Goal: Task Accomplishment & Management: Manage account settings

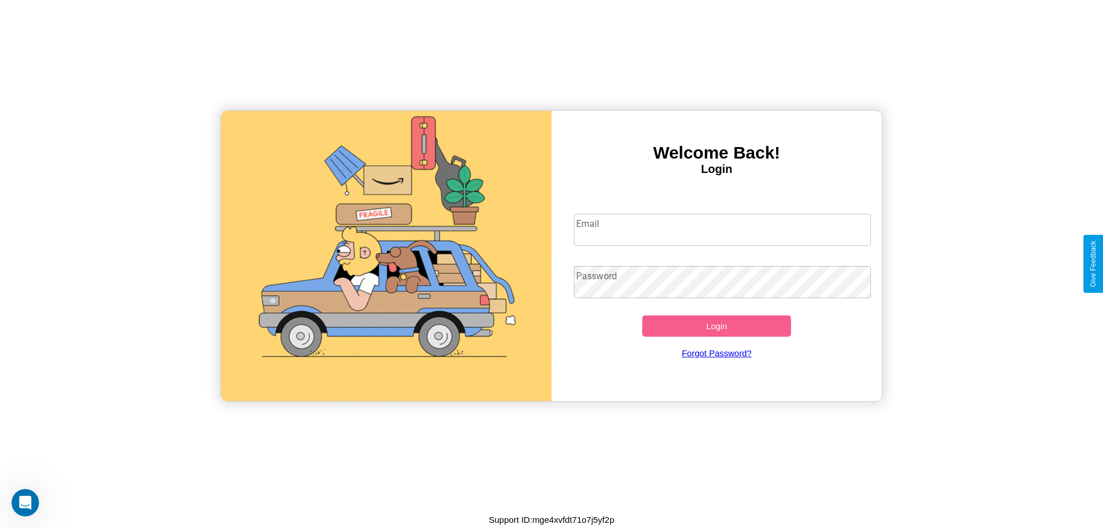
click at [722, 229] on input "Email" at bounding box center [723, 230] width 298 height 32
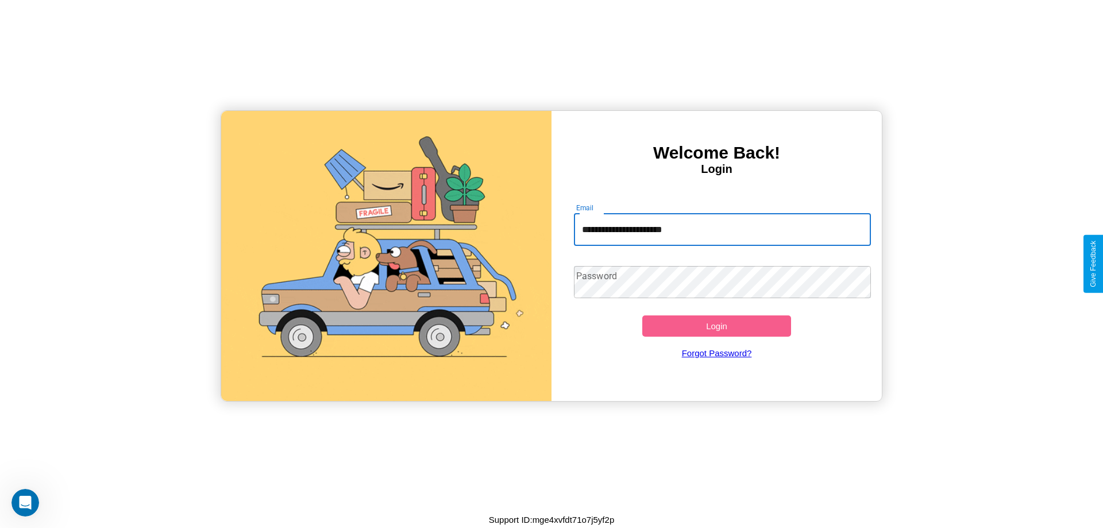
type input "**********"
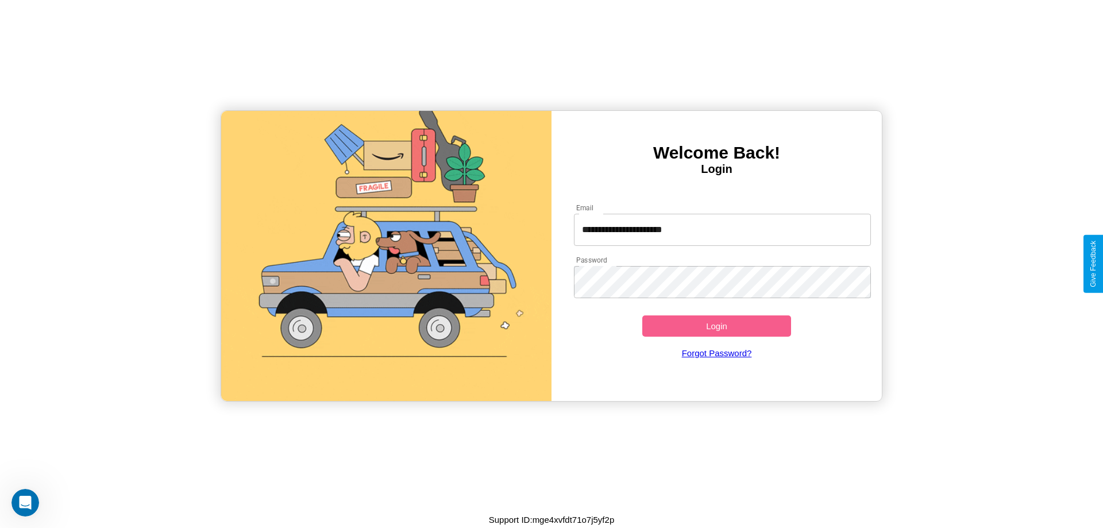
click at [717, 326] on button "Login" at bounding box center [717, 326] width 149 height 21
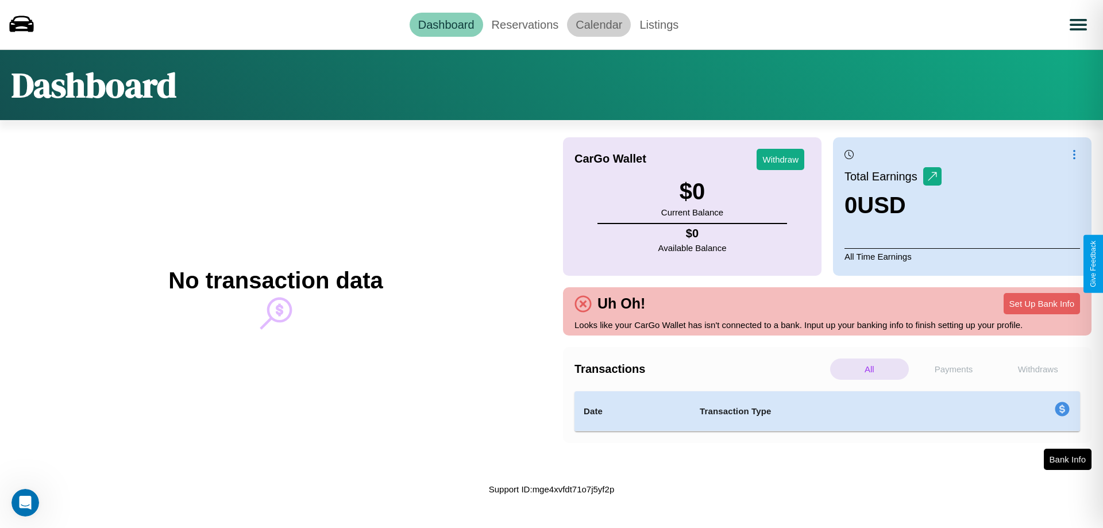
click at [599, 24] on link "Calendar" at bounding box center [599, 25] width 64 height 24
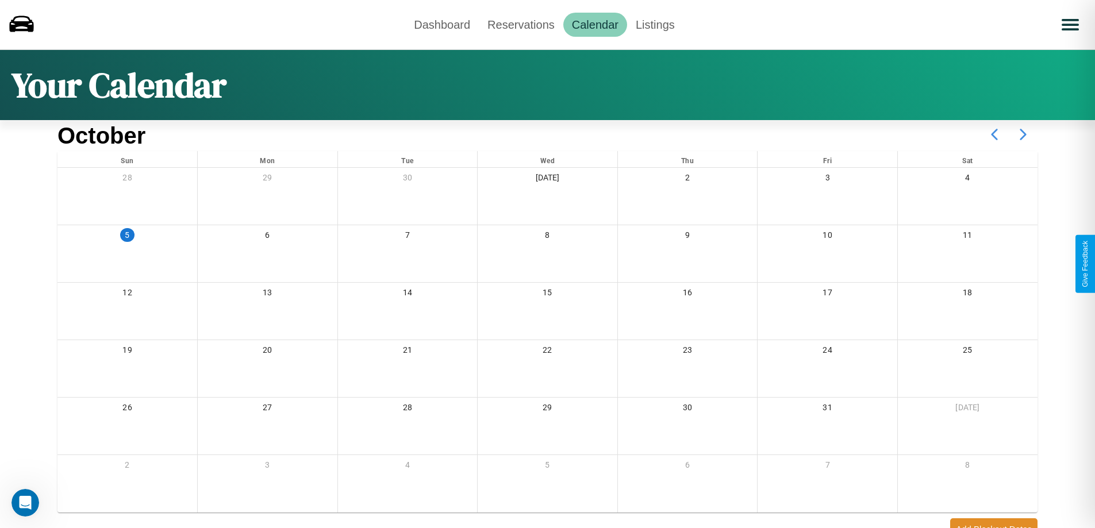
click at [1023, 134] on icon at bounding box center [1023, 134] width 29 height 29
click at [521, 24] on link "Reservations" at bounding box center [521, 25] width 84 height 24
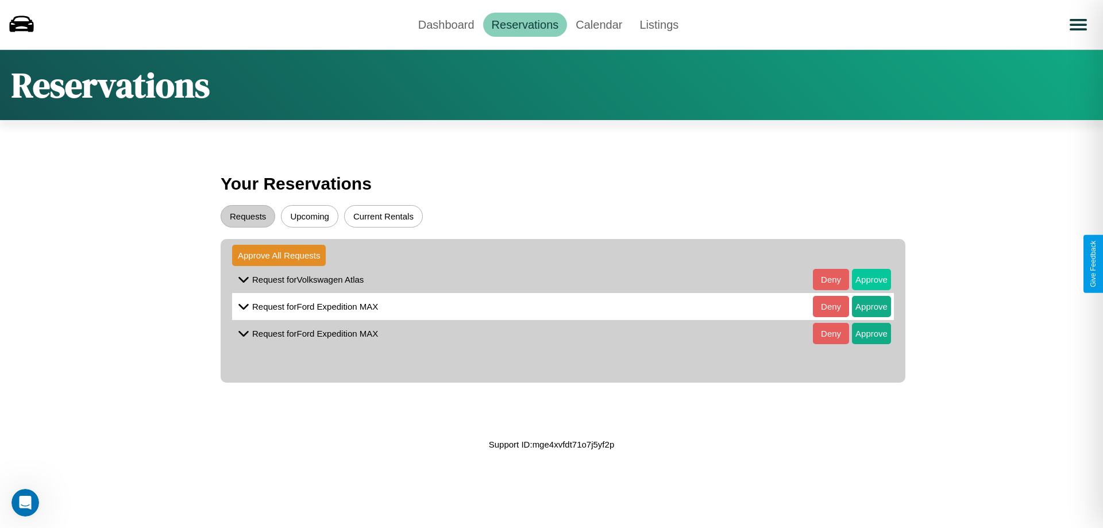
click at [863, 279] on button "Approve" at bounding box center [871, 279] width 39 height 21
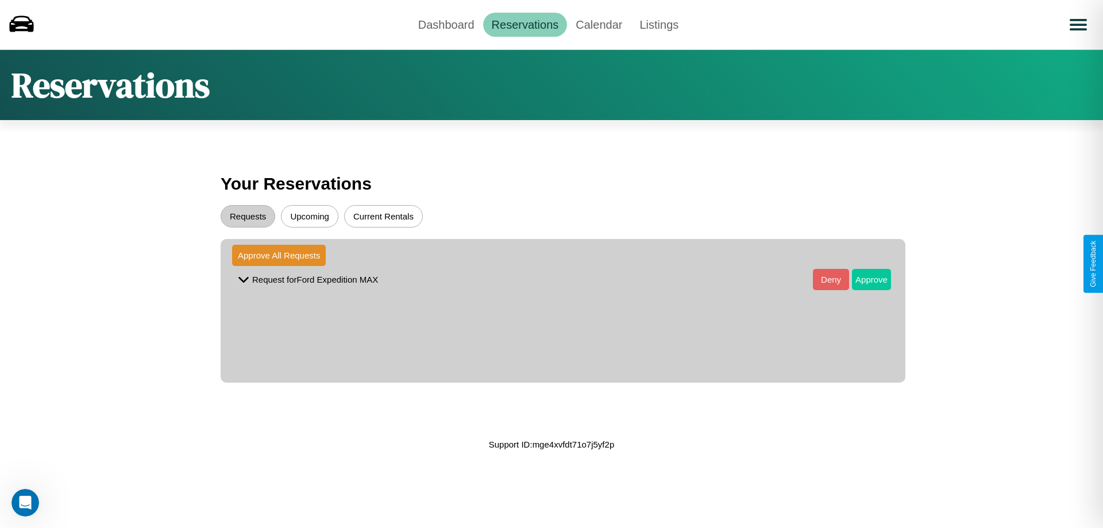
click at [863, 279] on button "Approve" at bounding box center [871, 279] width 39 height 21
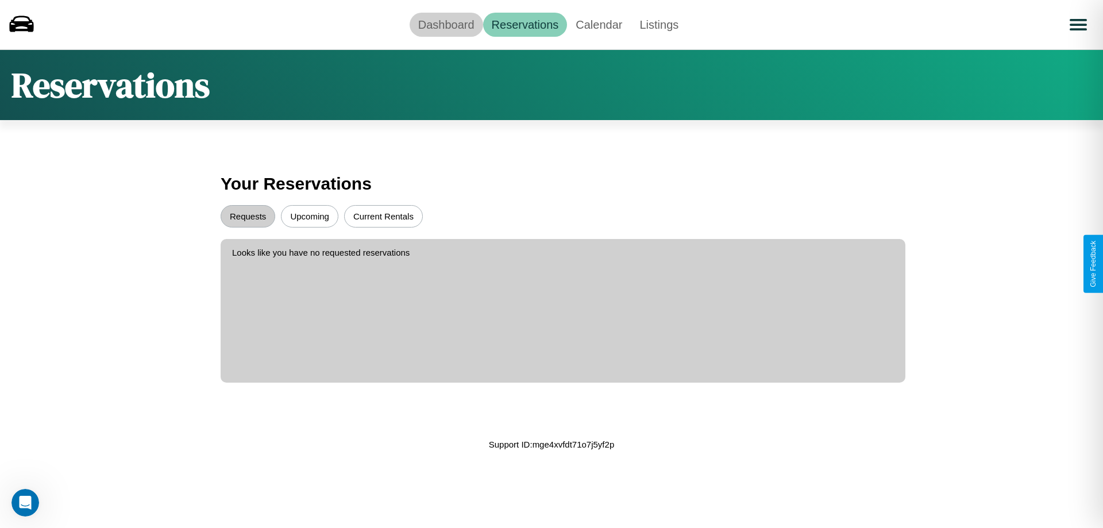
click at [446, 24] on link "Dashboard" at bounding box center [447, 25] width 74 height 24
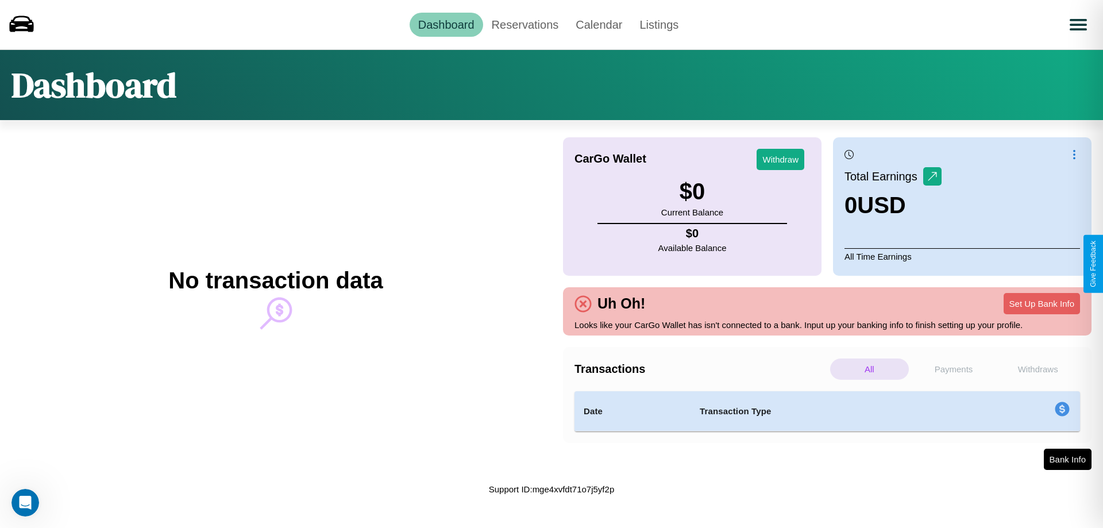
click at [954, 369] on p "Payments" at bounding box center [954, 369] width 79 height 21
